Goal: Task Accomplishment & Management: Use online tool/utility

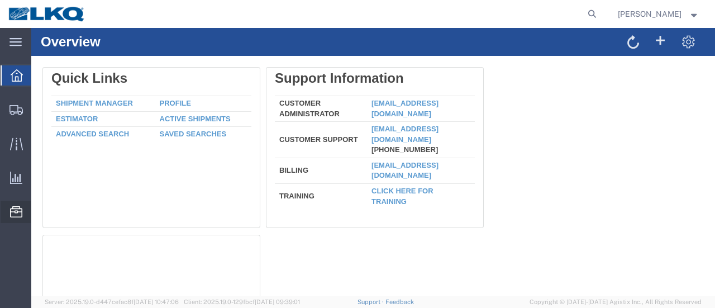
click at [0, 0] on span "Location Appointment" at bounding box center [0, 0] width 0 height 0
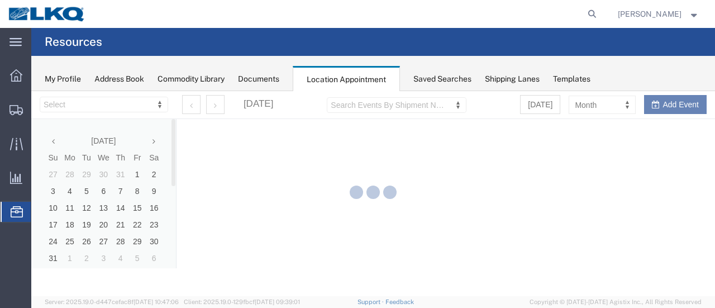
select select "28712"
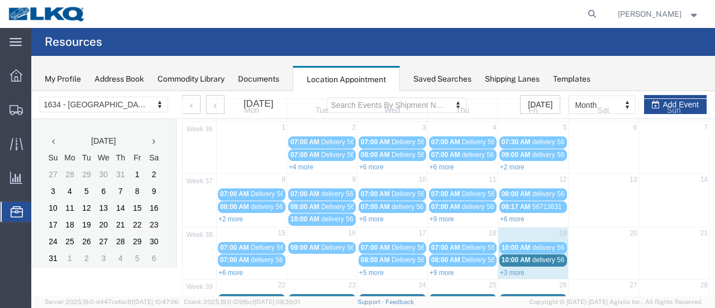
scroll to position [112, 0]
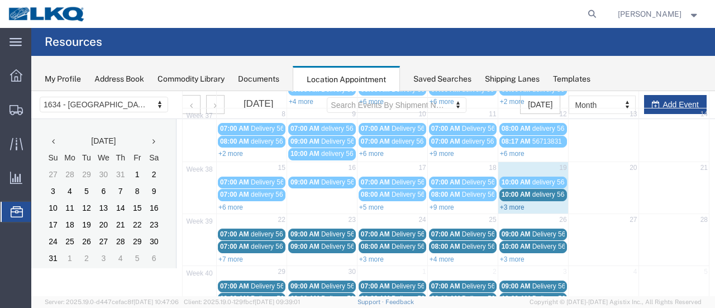
click at [506, 203] on link "+3 more" at bounding box center [512, 207] width 25 height 8
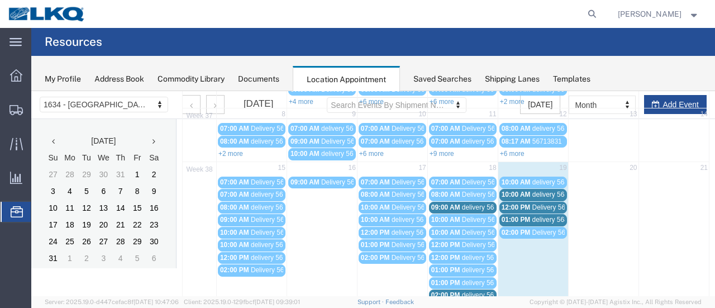
click at [555, 180] on span "delivery 56839349" at bounding box center [559, 182] width 54 height 8
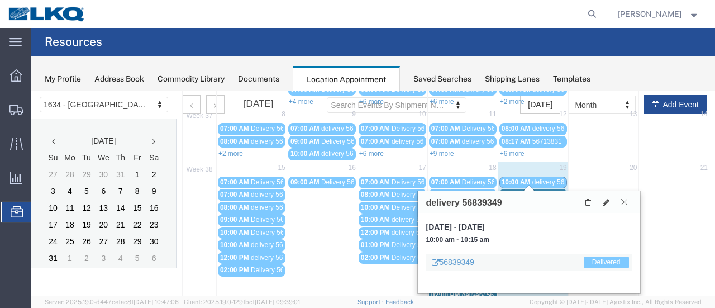
click at [626, 202] on icon at bounding box center [624, 201] width 6 height 7
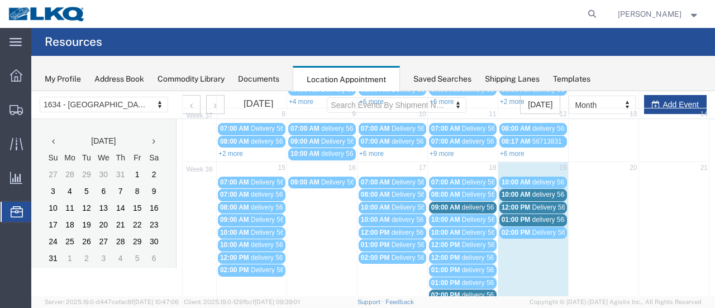
click at [484, 203] on span "delivery 56821934" at bounding box center [489, 207] width 54 height 8
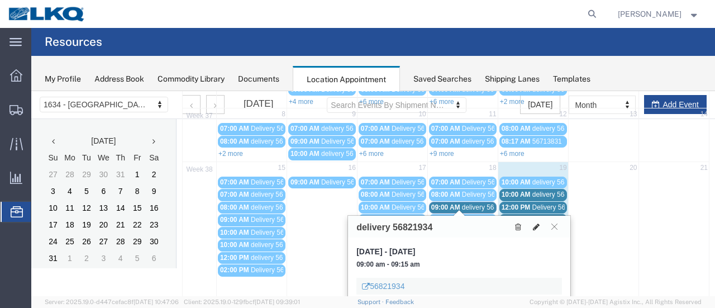
click at [539, 224] on icon at bounding box center [536, 227] width 7 height 8
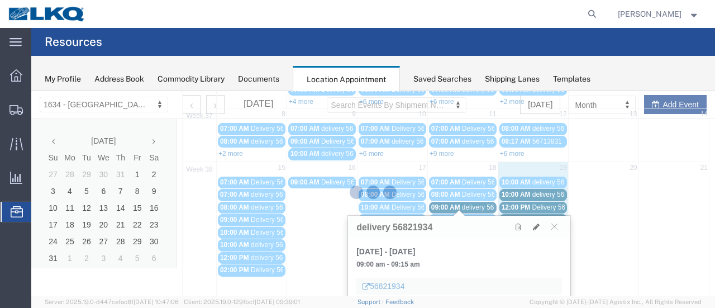
select select "1"
select select
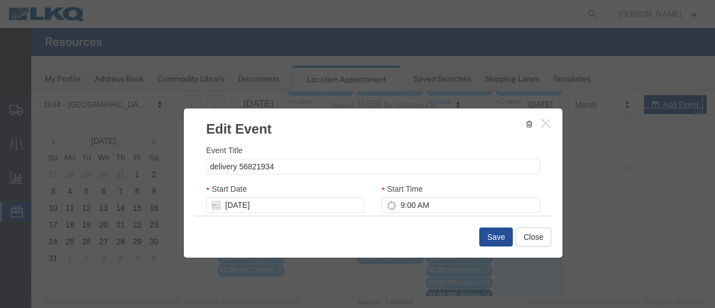
select select
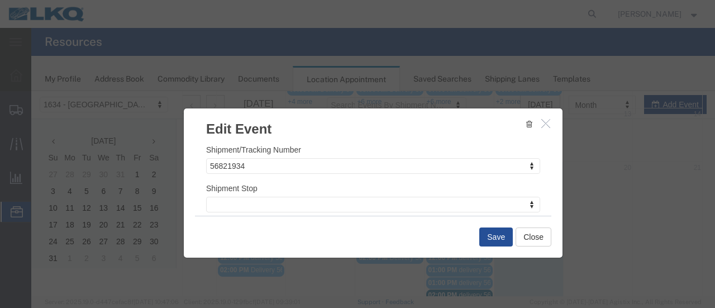
scroll to position [168, 0]
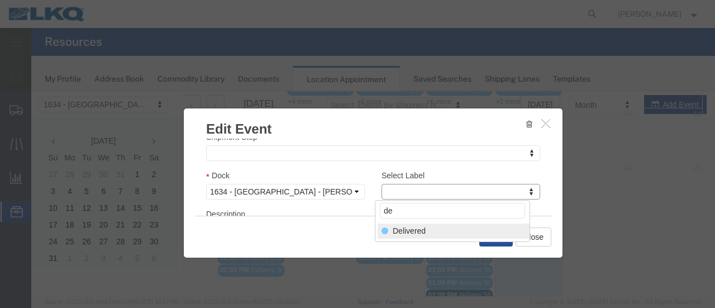
type input "de"
select select "40"
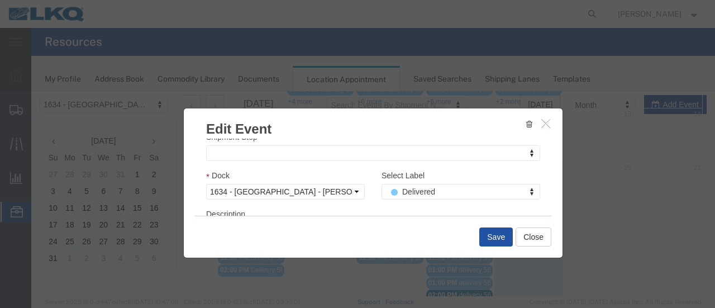
click at [495, 236] on button "Save" at bounding box center [496, 236] width 34 height 19
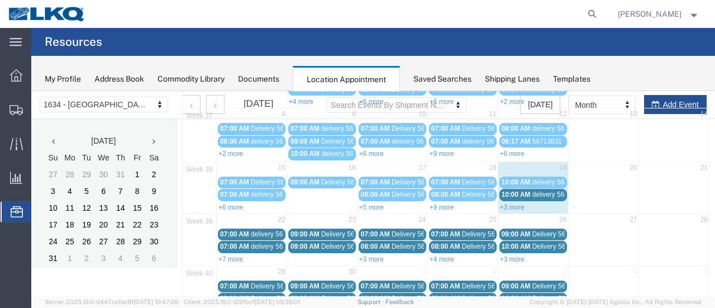
scroll to position [72, 0]
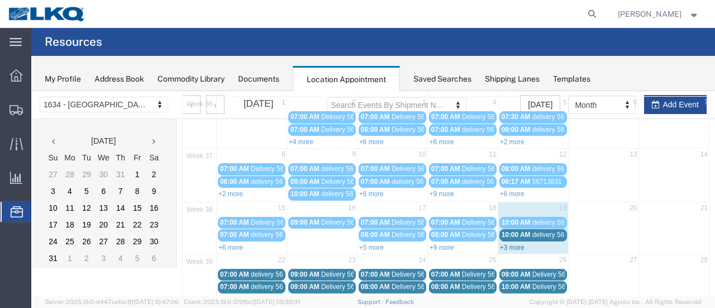
click at [501, 244] on link "+3 more" at bounding box center [512, 248] width 25 height 8
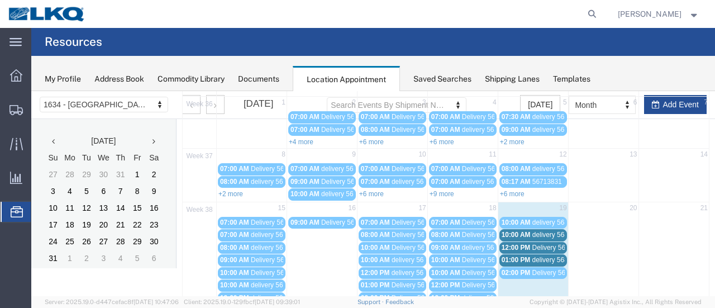
click at [535, 231] on span "delivery 56860653" at bounding box center [559, 235] width 54 height 8
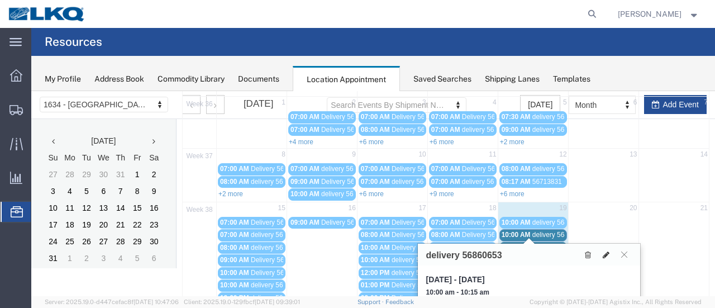
click at [607, 253] on icon at bounding box center [606, 255] width 7 height 8
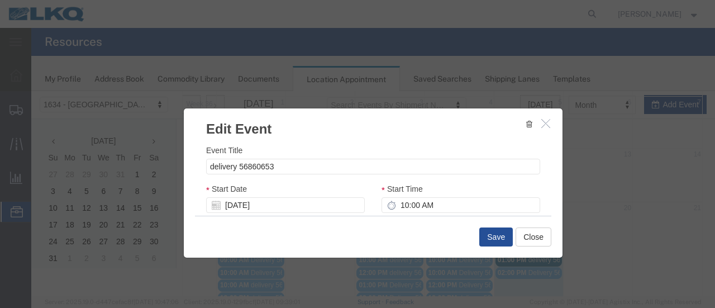
scroll to position [168, 0]
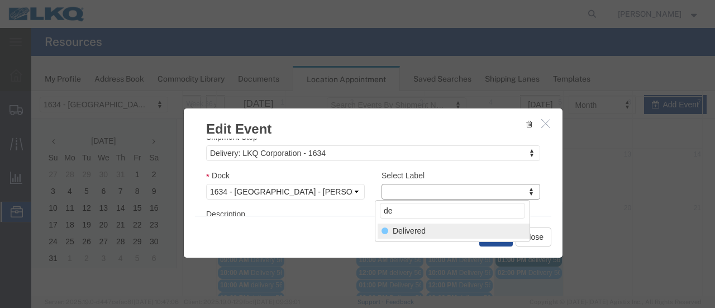
type input "de"
select select "40"
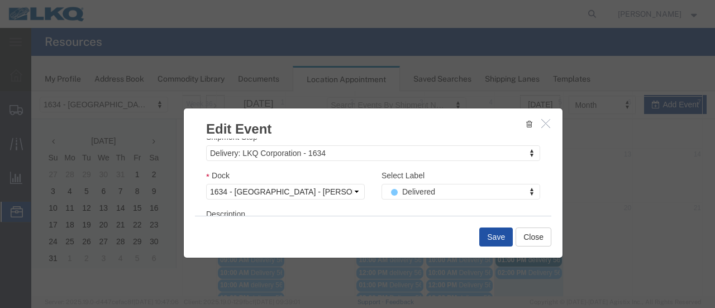
click at [494, 237] on button "Save" at bounding box center [496, 236] width 34 height 19
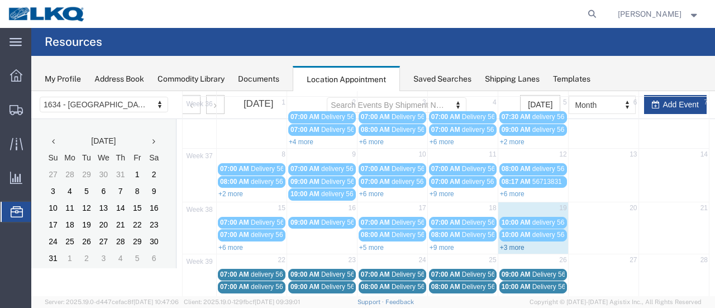
click at [508, 244] on link "+3 more" at bounding box center [512, 248] width 25 height 8
